Goal: Task Accomplishment & Management: Manage account settings

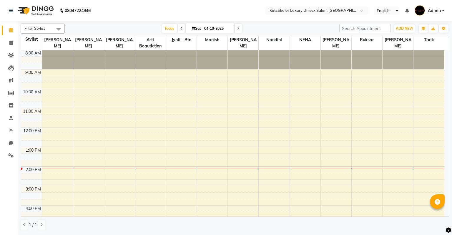
click at [236, 26] on span at bounding box center [238, 28] width 7 height 9
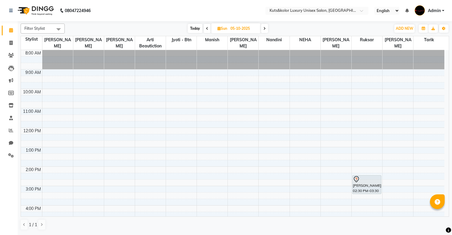
click at [195, 28] on span "Today" at bounding box center [195, 28] width 15 height 9
type input "04-10-2025"
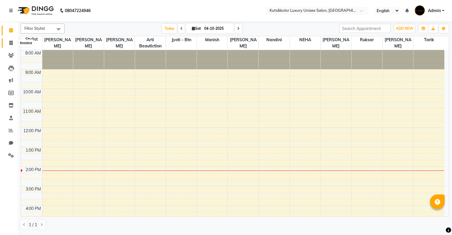
click at [11, 41] on icon at bounding box center [10, 43] width 3 height 4
select select "service"
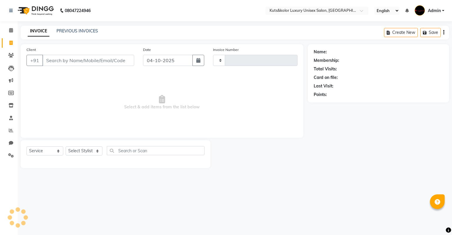
type input "1896"
select select "7374"
click at [75, 31] on link "PREVIOUS INVOICES" at bounding box center [77, 30] width 41 height 5
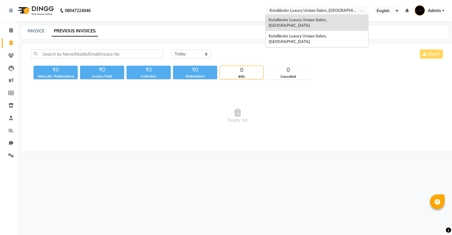
click at [315, 9] on input "text" at bounding box center [310, 11] width 85 height 6
click at [318, 34] on span "Kuts&kolor Luxury Unisex Salon, [GEOGRAPHIC_DATA]" at bounding box center [298, 39] width 59 height 11
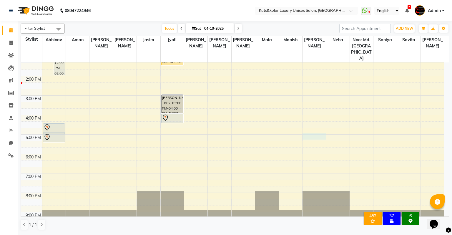
click at [311, 123] on div "9:00 AM 10:00 AM 11:00 AM 12:00 PM 1:00 PM 2:00 PM 3:00 PM 4:00 PM 5:00 PM 6:00…" at bounding box center [232, 105] width 423 height 252
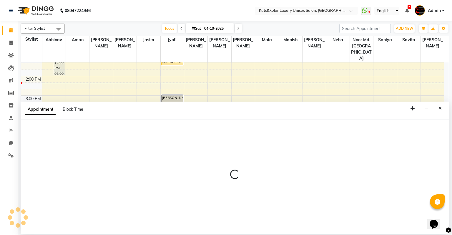
select select "22556"
select select "tentative"
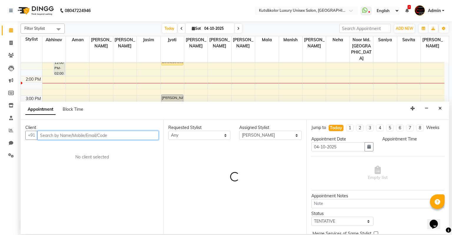
select select "1020"
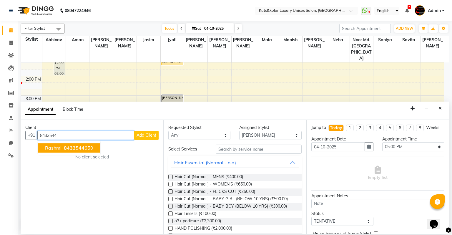
click at [75, 147] on span "8433544" at bounding box center [74, 148] width 21 height 6
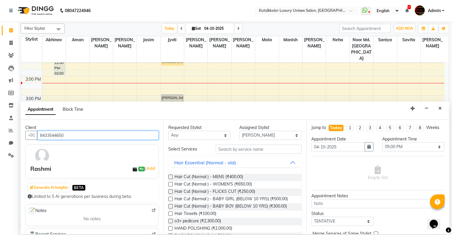
type input "8433544650"
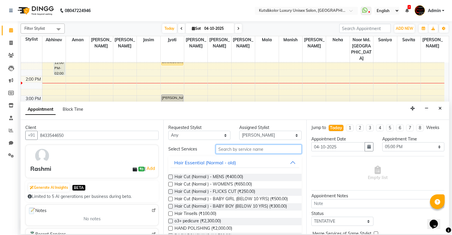
click at [228, 150] on input "text" at bounding box center [259, 148] width 86 height 9
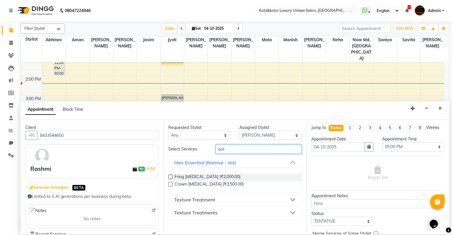
type input "bot"
click at [183, 199] on div "Texture Treatment" at bounding box center [194, 199] width 41 height 7
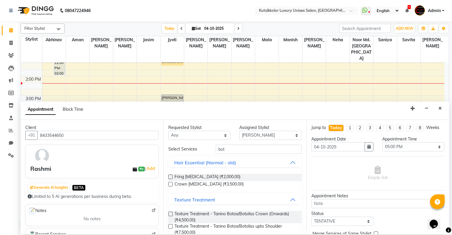
click at [171, 226] on label at bounding box center [170, 226] width 4 height 4
click at [171, 226] on input "checkbox" at bounding box center [170, 227] width 4 height 4
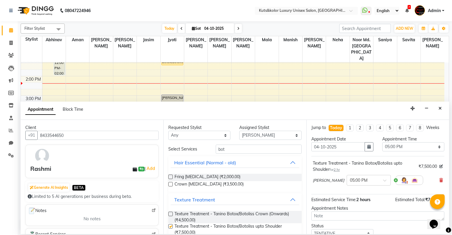
checkbox input "false"
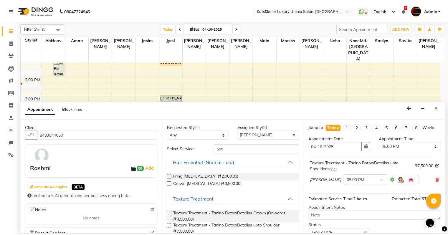
scroll to position [41, 0]
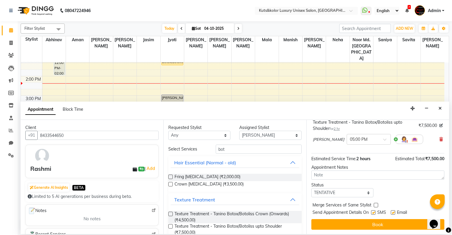
click at [373, 214] on div at bounding box center [373, 213] width 4 height 6
click at [373, 213] on label at bounding box center [373, 212] width 4 height 4
click at [373, 213] on input "checkbox" at bounding box center [373, 213] width 4 height 4
checkbox input "false"
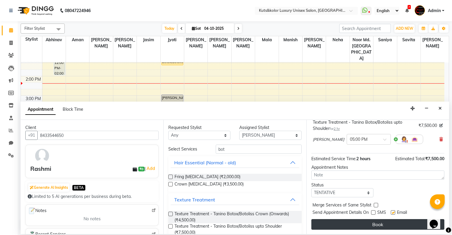
click at [376, 224] on button "Book" at bounding box center [377, 224] width 133 height 11
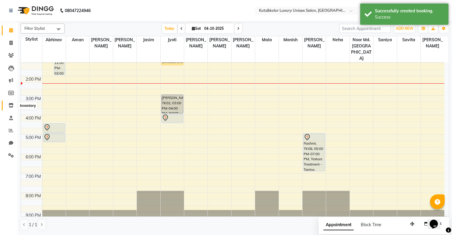
click at [11, 107] on icon at bounding box center [11, 105] width 5 height 4
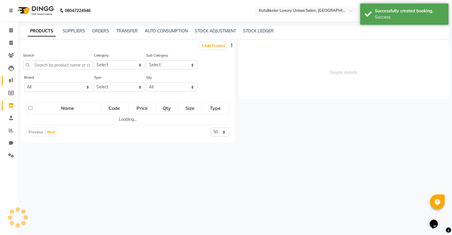
select select
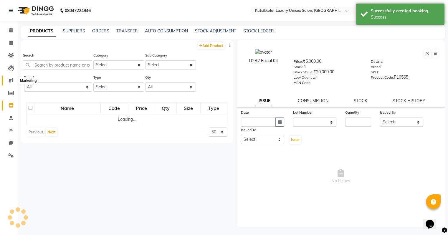
click at [11, 80] on icon at bounding box center [11, 80] width 4 height 4
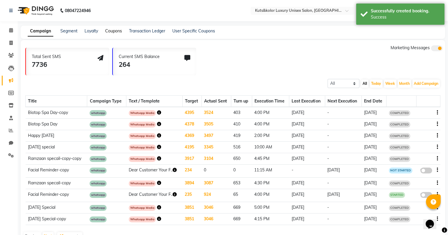
click at [115, 33] on link "Coupons" at bounding box center [113, 30] width 17 height 5
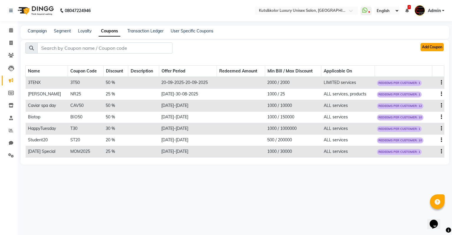
click at [429, 45] on button "Add Coupon" at bounding box center [432, 47] width 23 height 8
select select "ALL"
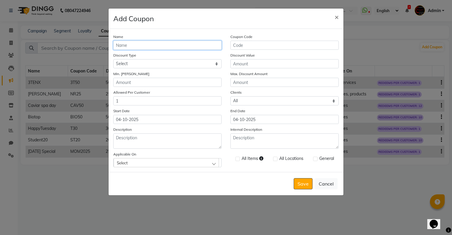
click at [137, 49] on input "Name" at bounding box center [167, 45] width 108 height 9
type input "Rashmi"
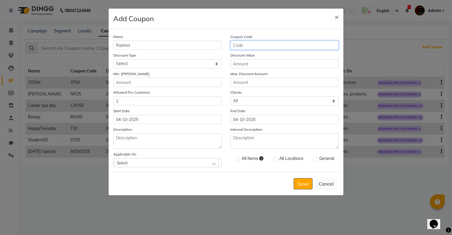
click at [247, 44] on input "Coupon Code" at bounding box center [284, 45] width 108 height 9
type input "Rs30"
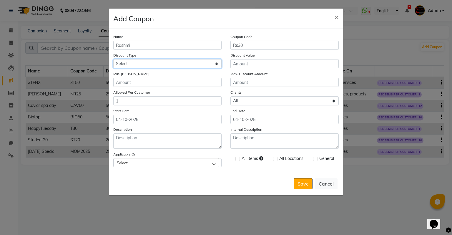
click at [152, 61] on select "Select Percentage Fixed" at bounding box center [167, 63] width 108 height 9
select select "PERCENTAGE"
click at [113, 60] on select "Select Percentage Fixed" at bounding box center [167, 63] width 108 height 9
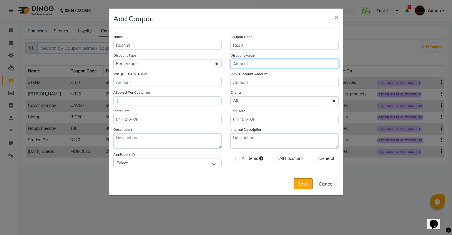
click at [252, 64] on input "Discount Value" at bounding box center [284, 63] width 108 height 9
type input "30"
click at [176, 88] on div "Name Rashmi Coupon Code Rs30 Discount Type Select Percentage Fixed Discount Val…" at bounding box center [226, 100] width 235 height 143
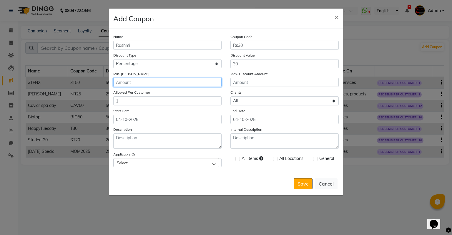
click at [173, 85] on input "Min. Bill Amount" at bounding box center [167, 82] width 108 height 9
type input "1000"
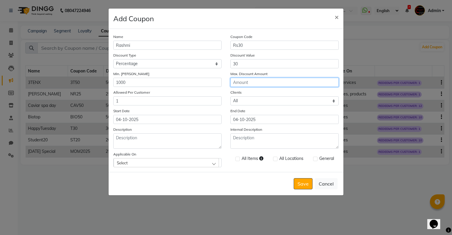
click at [235, 85] on input "Max. Discount Amount" at bounding box center [284, 82] width 108 height 9
click at [276, 160] on label at bounding box center [275, 159] width 4 height 4
click at [276, 160] on input "checkbox" at bounding box center [275, 159] width 4 height 4
checkbox input "true"
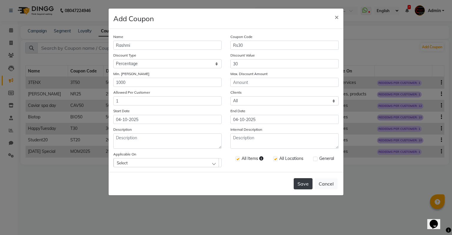
click at [308, 186] on button "Save" at bounding box center [303, 183] width 19 height 11
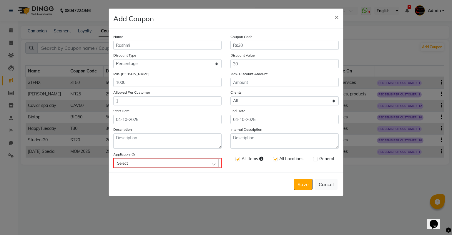
click at [205, 162] on div "Select" at bounding box center [166, 162] width 105 height 9
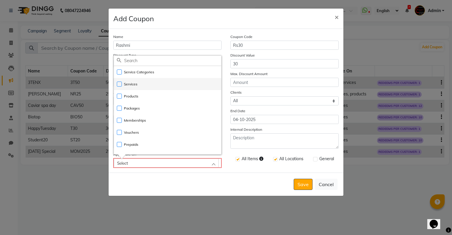
click at [119, 87] on label "Services" at bounding box center [127, 84] width 21 height 5
checkbox input "true"
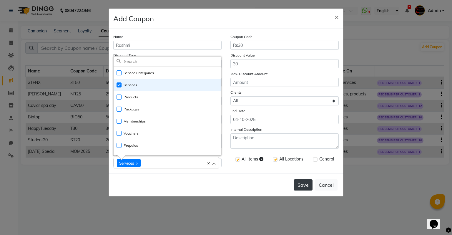
click at [307, 184] on button "Save" at bounding box center [303, 184] width 19 height 11
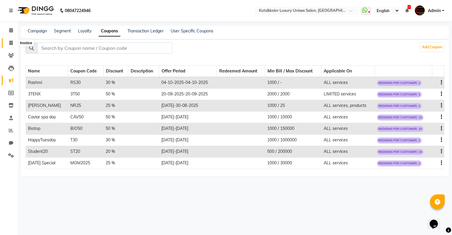
click at [11, 44] on icon at bounding box center [10, 43] width 3 height 4
select select "service"
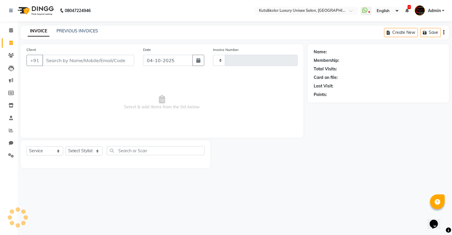
type input "2682"
select select "4172"
click at [12, 52] on span at bounding box center [11, 55] width 10 height 7
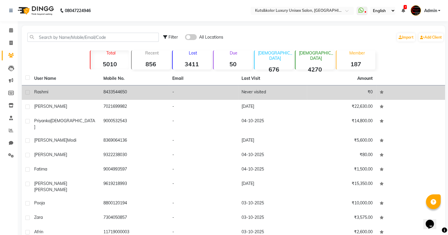
click at [114, 94] on td "8433544650" at bounding box center [134, 92] width 69 height 14
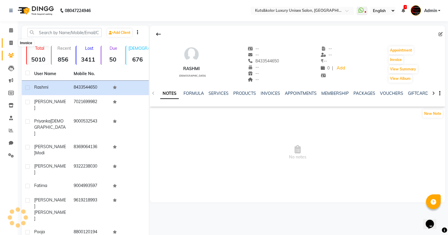
click at [10, 44] on icon at bounding box center [10, 43] width 3 height 4
select select "service"
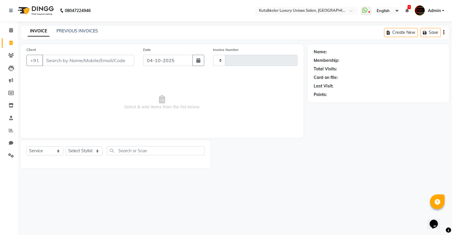
type input "2682"
select select "4172"
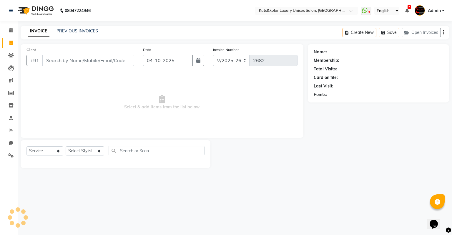
click at [80, 35] on div "INVOICE PREVIOUS INVOICES Create New Save Open Invoices" at bounding box center [235, 33] width 428 height 14
click at [81, 32] on link "PREVIOUS INVOICES" at bounding box center [77, 30] width 41 height 5
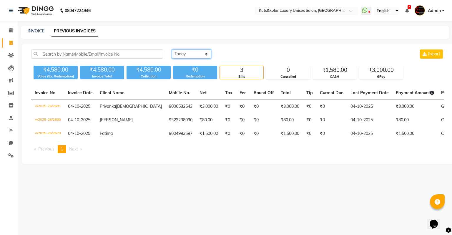
drag, startPoint x: 189, startPoint y: 52, endPoint x: 190, endPoint y: 68, distance: 15.3
click at [190, 68] on div "Today Yesterday Custom Range Export ₹4,580.00 Value (Ex. Redemption) ₹4,580.00 …" at bounding box center [238, 64] width 420 height 30
select select "yesterday"
click at [172, 49] on select "Today Yesterday Custom Range" at bounding box center [191, 53] width 39 height 9
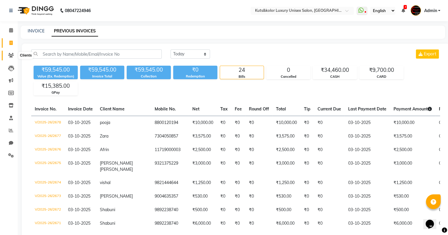
click at [8, 54] on icon at bounding box center [11, 55] width 6 height 4
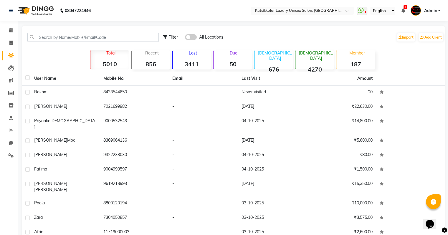
click at [69, 64] on div "Total 5010 Recent 856 Lost 3411 Due 50 Male 676 Female 4270 Member 187" at bounding box center [233, 59] width 335 height 21
click at [11, 42] on icon at bounding box center [10, 43] width 3 height 4
select select "service"
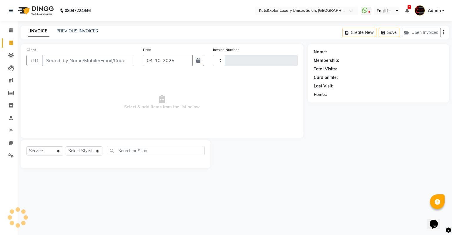
type input "2682"
select select "4172"
click at [78, 30] on link "PREVIOUS INVOICES" at bounding box center [77, 30] width 41 height 5
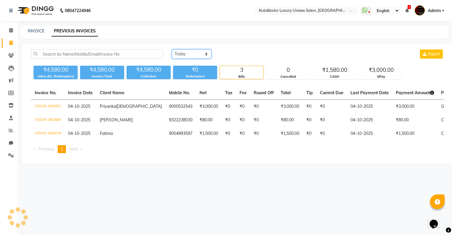
click at [196, 50] on select "Today Yesterday Custom Range" at bounding box center [191, 53] width 39 height 9
select select "yesterday"
click at [172, 49] on select "Today Yesterday Custom Range" at bounding box center [191, 53] width 39 height 9
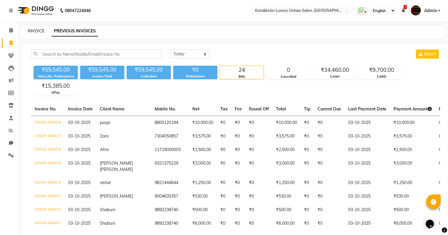
click at [36, 30] on link "INVOICE" at bounding box center [36, 30] width 17 height 5
select select "service"
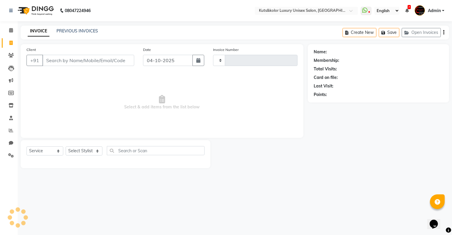
type input "2682"
select select "4172"
click at [77, 64] on input "Client" at bounding box center [88, 60] width 92 height 11
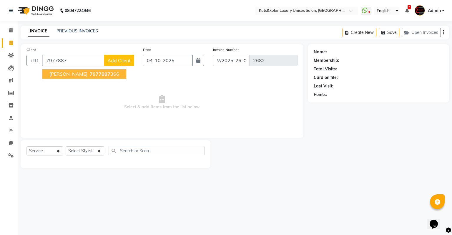
click at [90, 76] on span "7977887" at bounding box center [100, 74] width 21 height 6
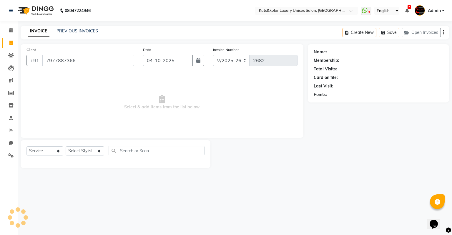
type input "7977887366"
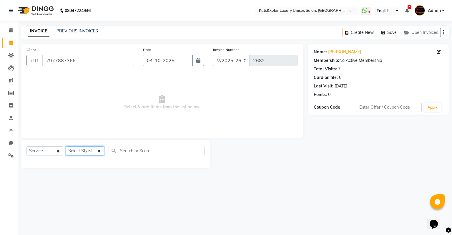
click at [87, 150] on select "Select Stylist Abhinav Aman Arif Divya pujari Jasim Jyoti Jyoti Jaiswar Kavya k…" at bounding box center [85, 150] width 39 height 9
select select "22558"
click at [66, 147] on select "Select Stylist Abhinav Aman Arif Divya pujari Jasim Jyoti Jyoti Jaiswar Kavya k…" at bounding box center [85, 150] width 39 height 9
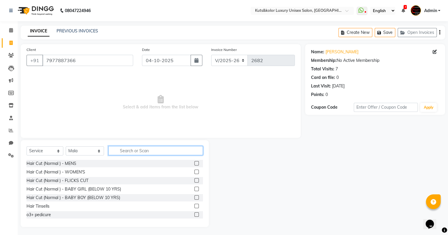
click at [126, 154] on input "text" at bounding box center [155, 150] width 94 height 9
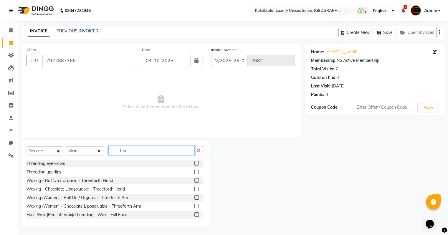
type input "thre"
click at [194, 163] on label at bounding box center [196, 163] width 4 height 4
click at [194, 163] on input "checkbox" at bounding box center [196, 164] width 4 height 4
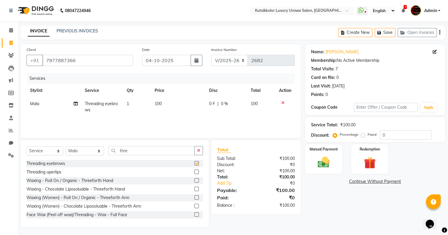
checkbox input "false"
click at [194, 170] on label at bounding box center [196, 172] width 4 height 4
click at [194, 170] on input "checkbox" at bounding box center [196, 172] width 4 height 4
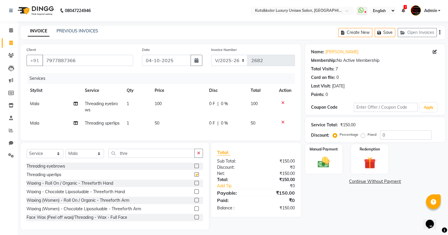
checkbox input "false"
click at [324, 161] on img at bounding box center [323, 162] width 20 height 14
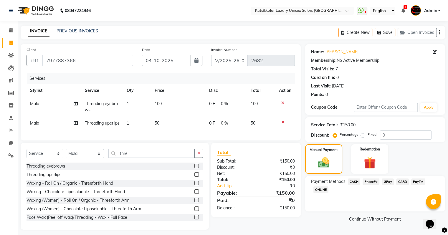
click at [356, 180] on span "CASH" at bounding box center [354, 181] width 13 height 7
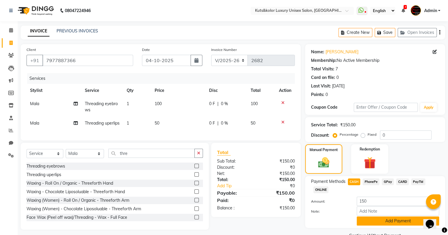
click at [370, 220] on button "Add Payment" at bounding box center [397, 220] width 82 height 9
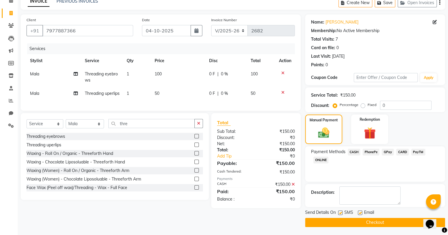
scroll to position [30, 0]
click at [338, 211] on label at bounding box center [340, 212] width 4 height 4
click at [338, 211] on input "checkbox" at bounding box center [340, 213] width 4 height 4
checkbox input "false"
click at [337, 225] on button "Checkout" at bounding box center [375, 221] width 140 height 9
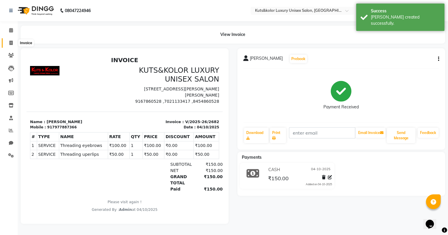
click at [8, 44] on span at bounding box center [11, 43] width 10 height 7
select select "service"
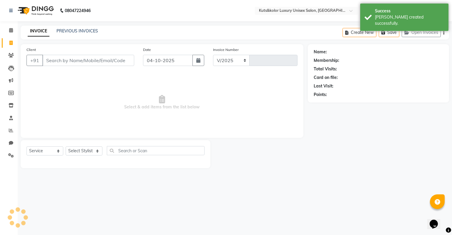
select select "4172"
type input "2683"
